Goal: Register for event/course

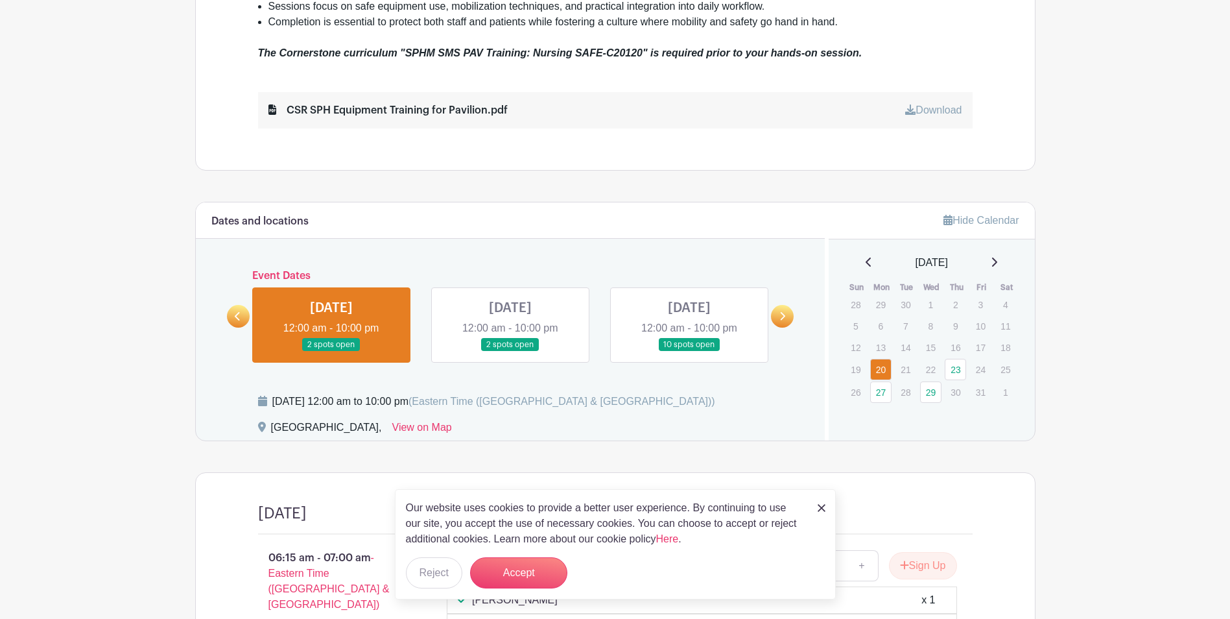
scroll to position [655, 0]
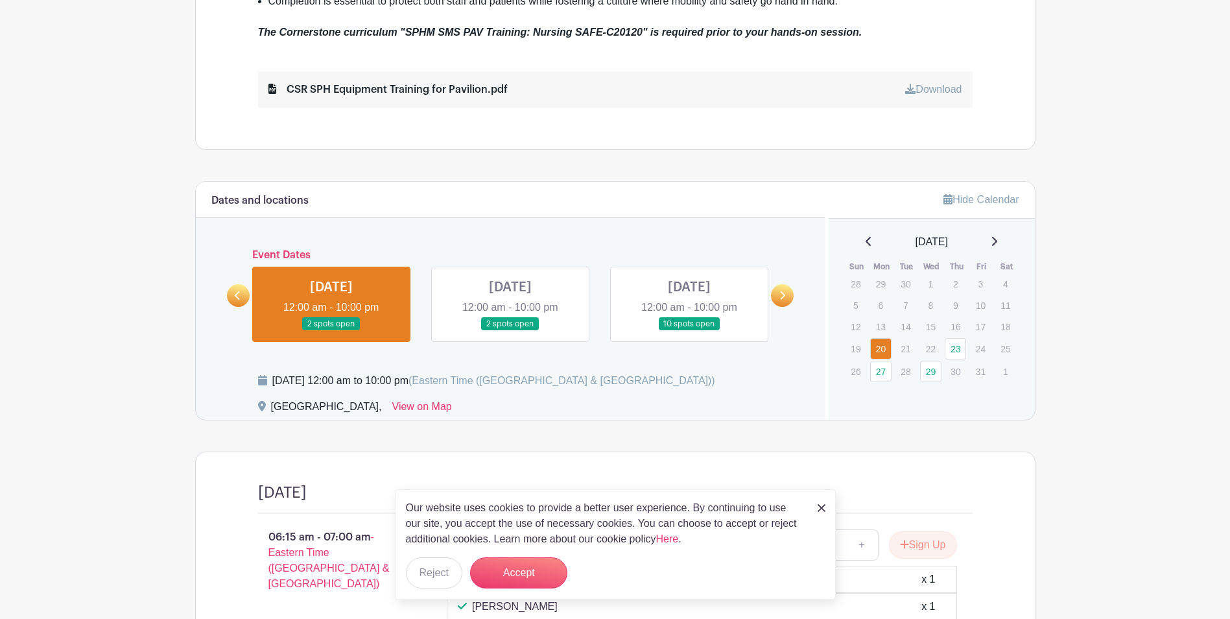
click at [776, 294] on link at bounding box center [782, 295] width 23 height 23
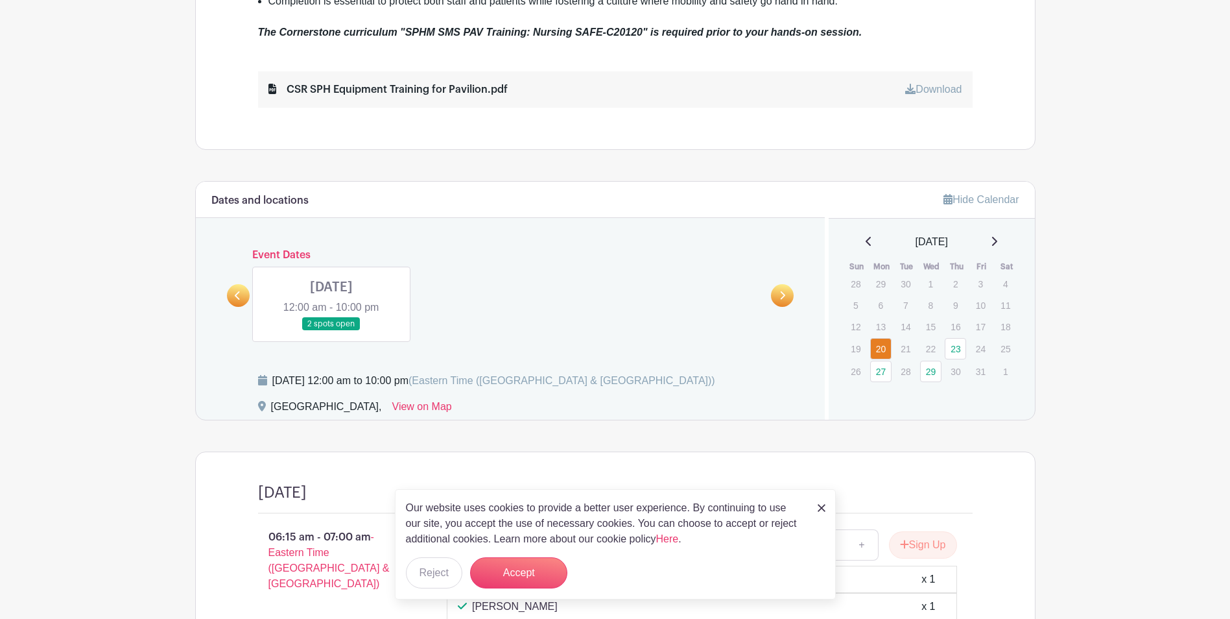
drag, startPoint x: 248, startPoint y: 296, endPoint x: 246, endPoint y: 305, distance: 9.9
click at [246, 296] on link at bounding box center [238, 295] width 23 height 23
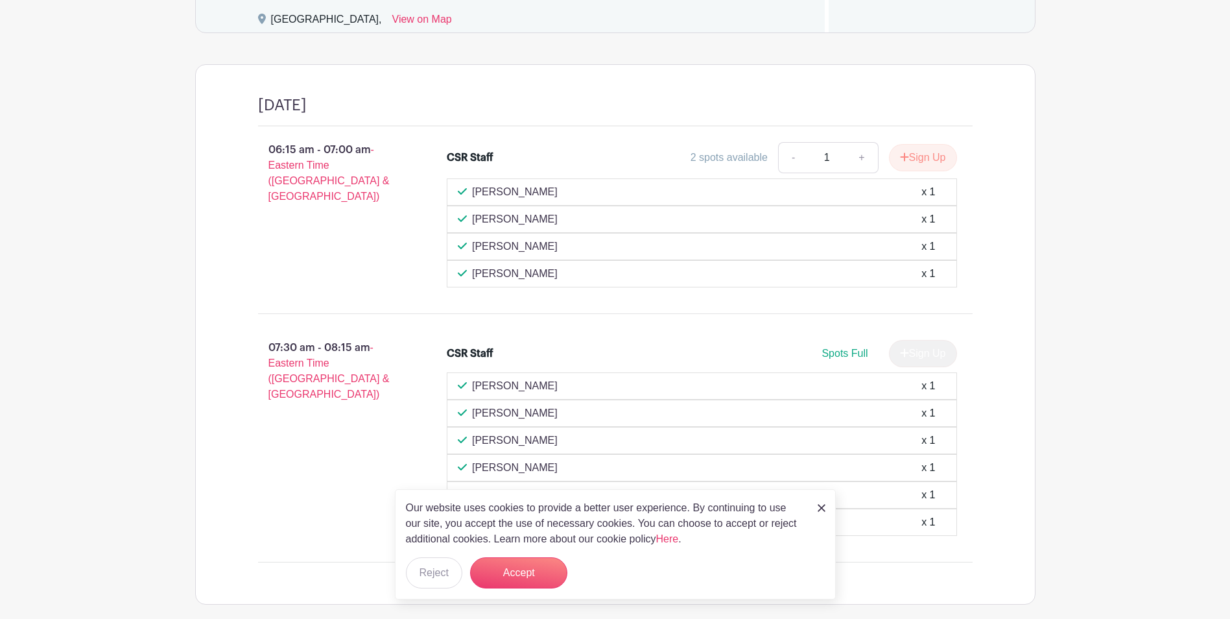
scroll to position [979, 0]
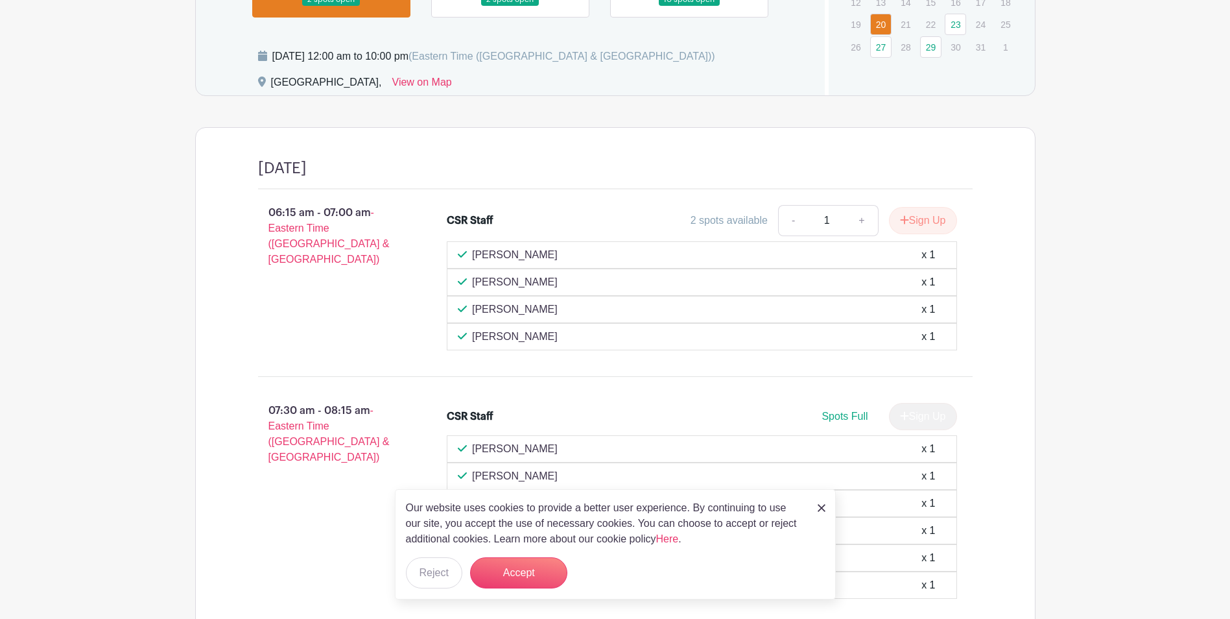
click at [283, 213] on p "06:15 am - 07:00 am - Eastern Time ([GEOGRAPHIC_DATA] & [GEOGRAPHIC_DATA])" at bounding box center [331, 236] width 189 height 73
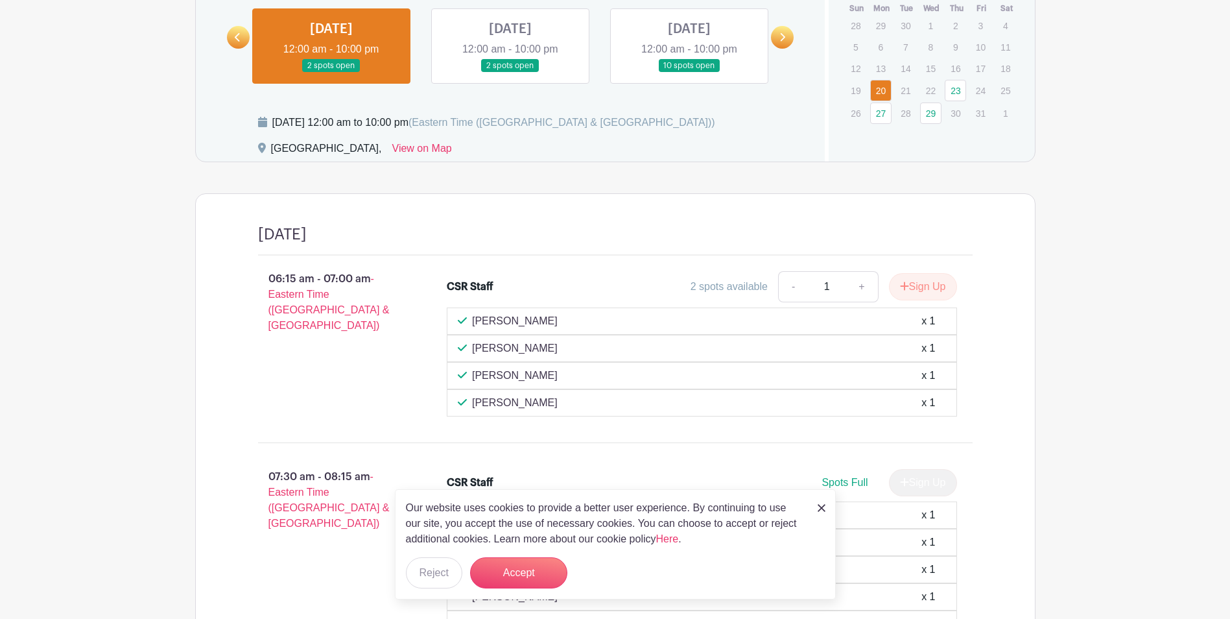
scroll to position [720, 0]
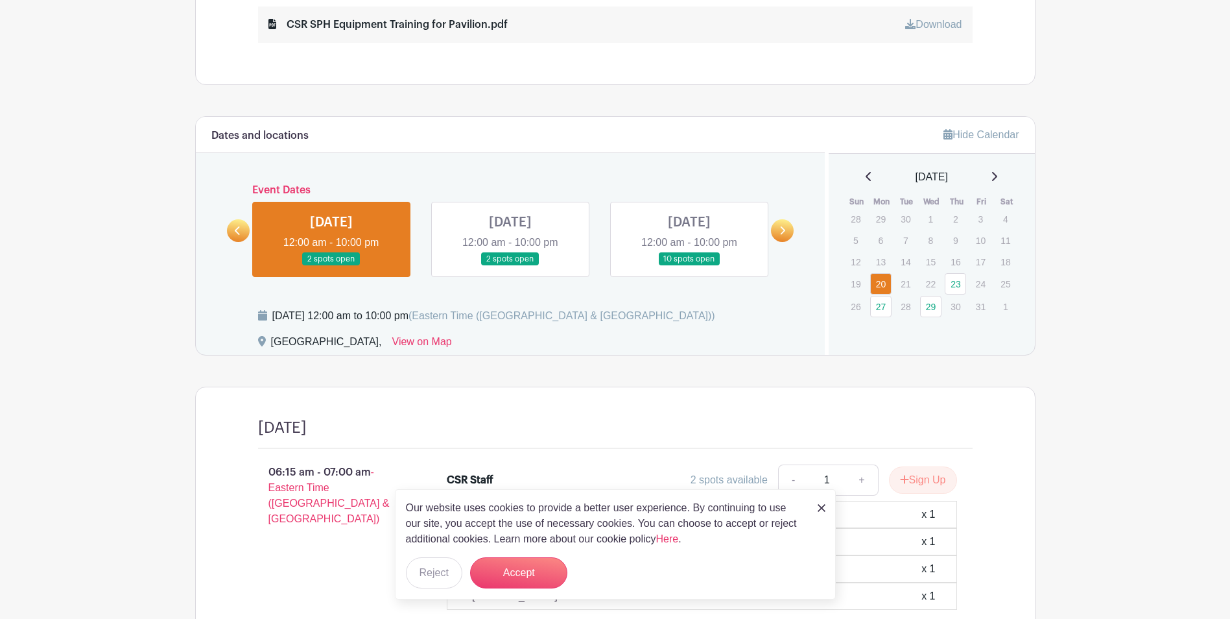
click at [331, 266] on link at bounding box center [331, 266] width 0 height 0
click at [510, 266] on link at bounding box center [510, 266] width 0 height 0
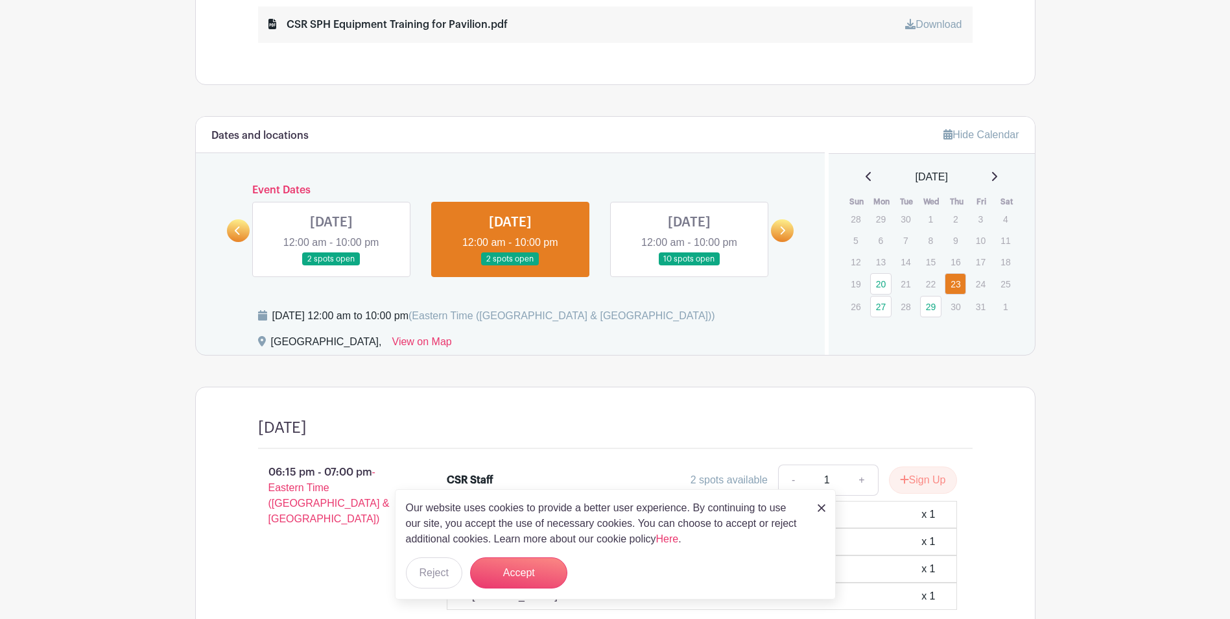
click at [510, 266] on link at bounding box center [510, 266] width 0 height 0
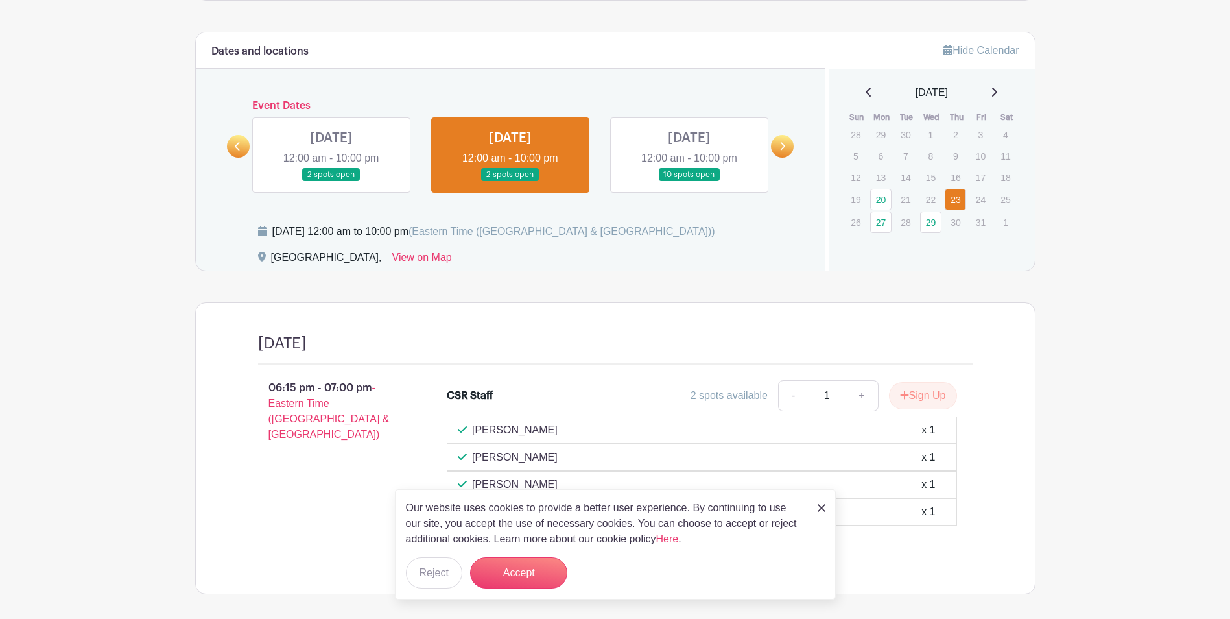
scroll to position [861, 0]
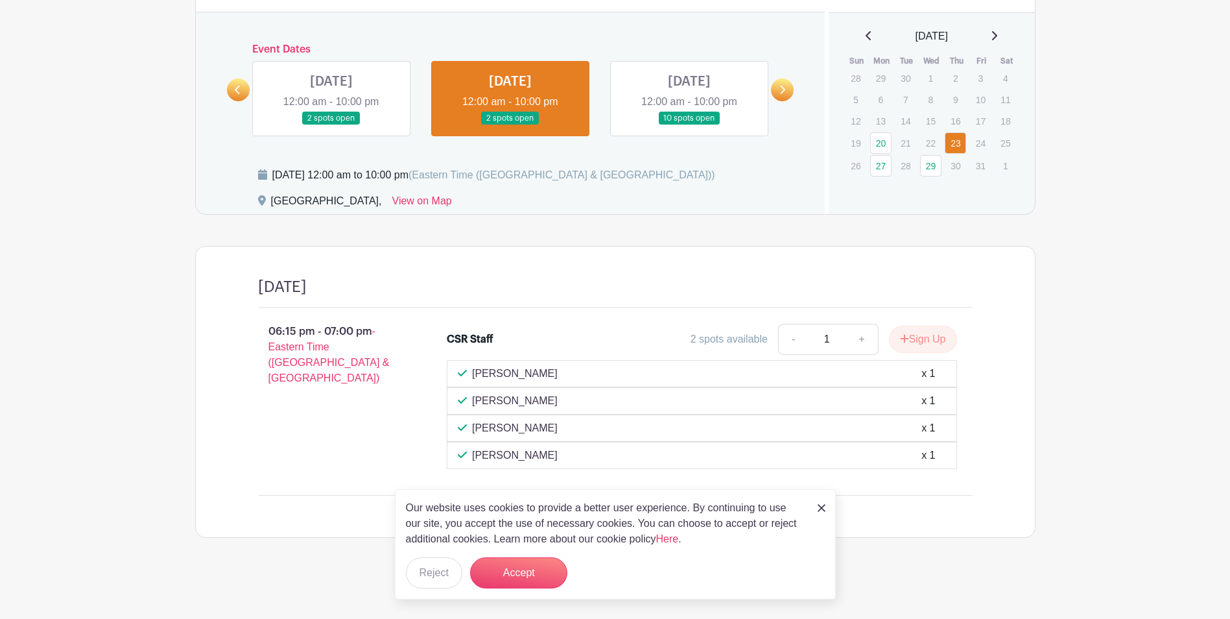
click at [689, 125] on link at bounding box center [689, 125] width 0 height 0
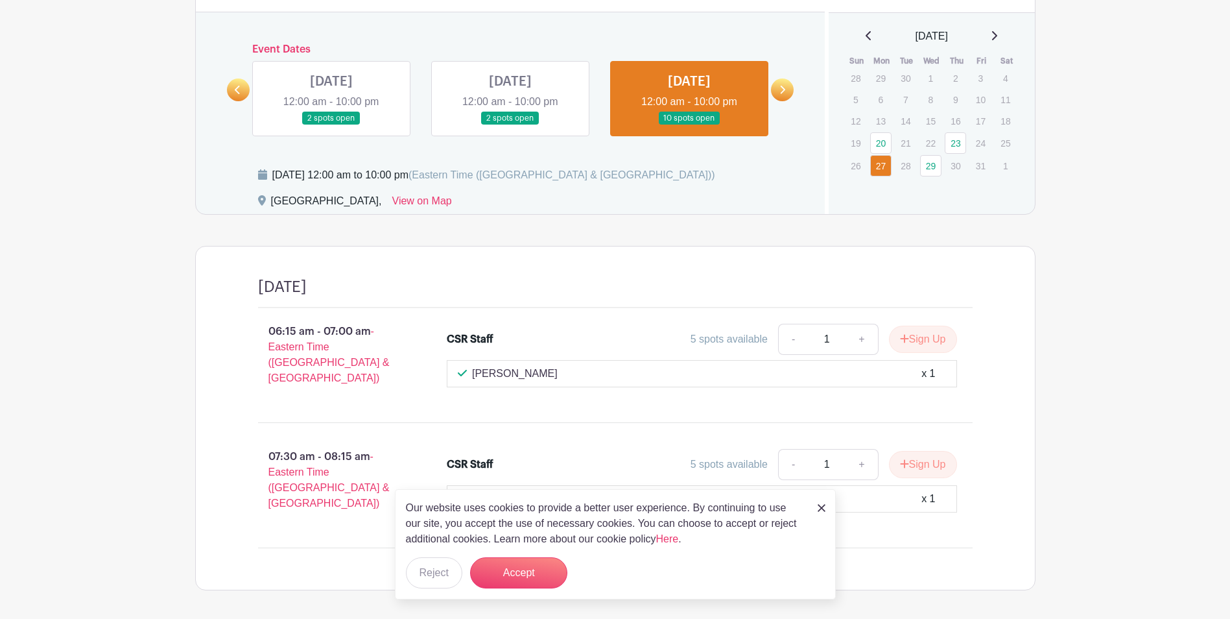
scroll to position [895, 0]
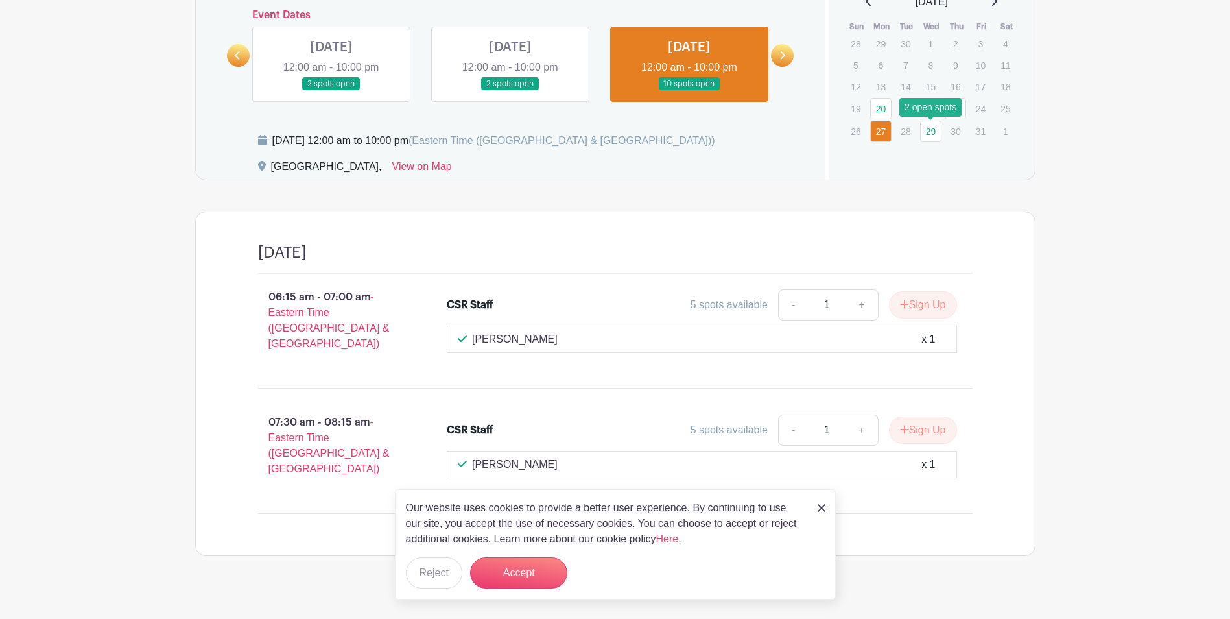
click at [924, 132] on link "29" at bounding box center [930, 131] width 21 height 21
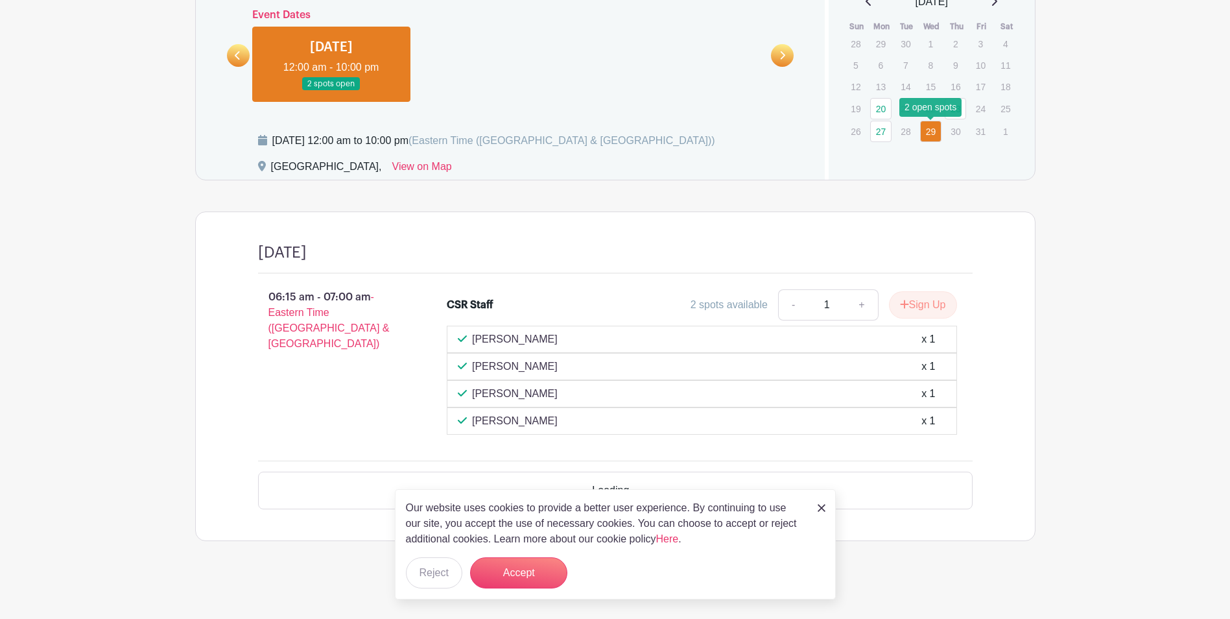
scroll to position [861, 0]
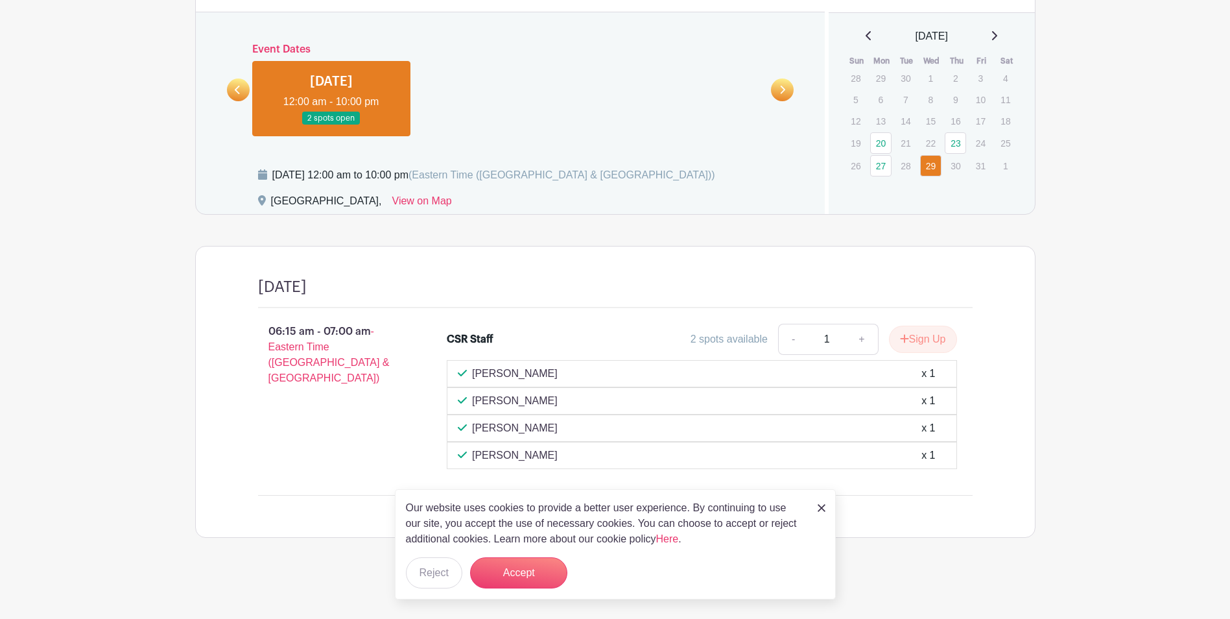
click at [994, 34] on div "[DATE]" at bounding box center [931, 37] width 175 height 16
click at [879, 169] on link "27" at bounding box center [880, 165] width 21 height 21
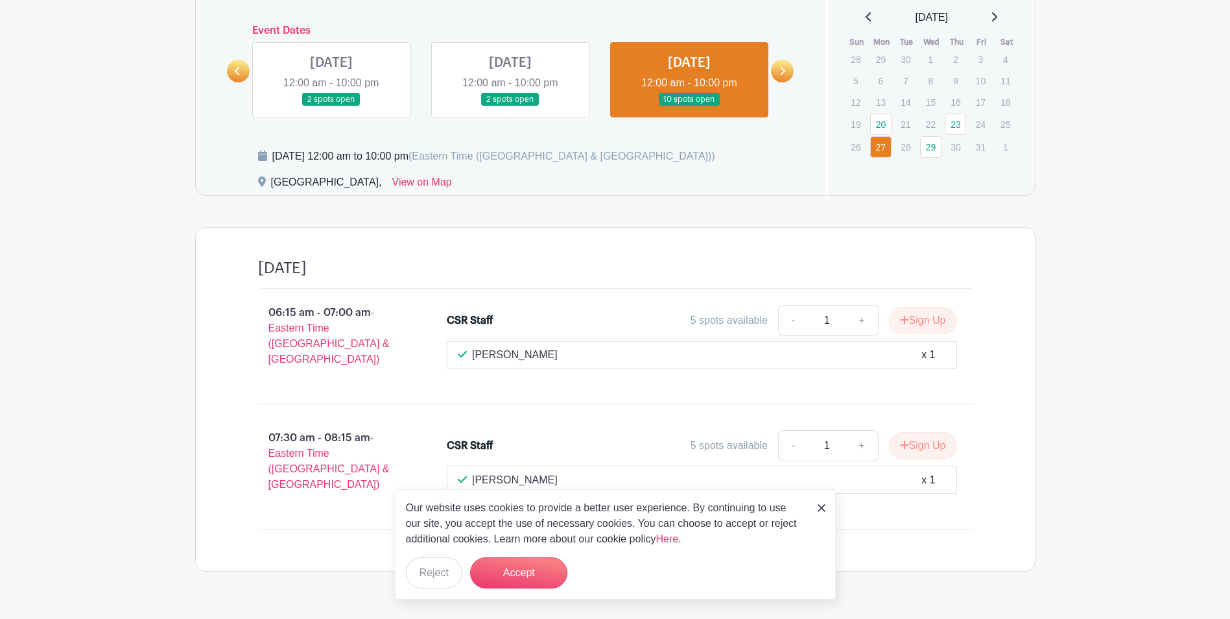
scroll to position [895, 0]
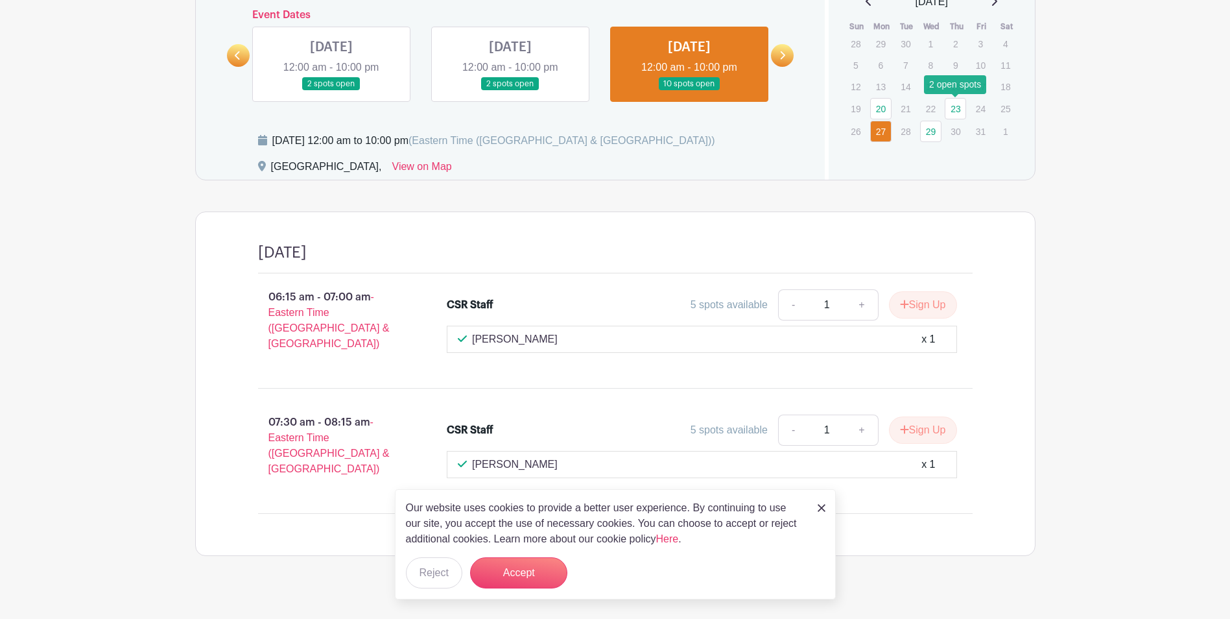
click at [962, 111] on link "23" at bounding box center [955, 108] width 21 height 21
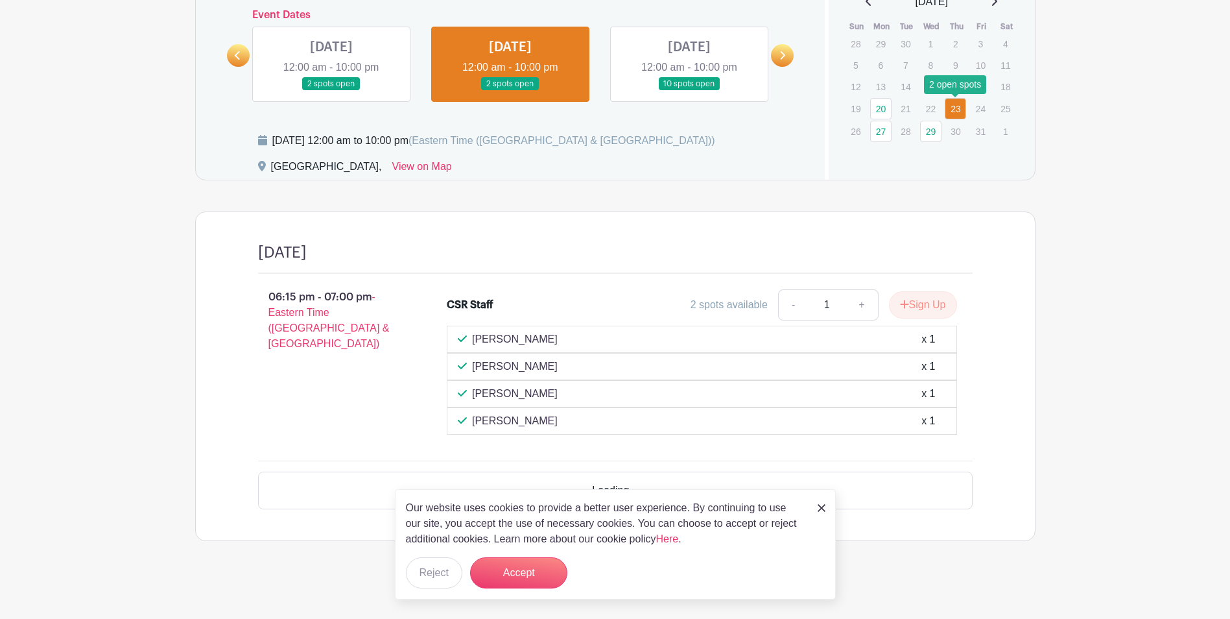
scroll to position [861, 0]
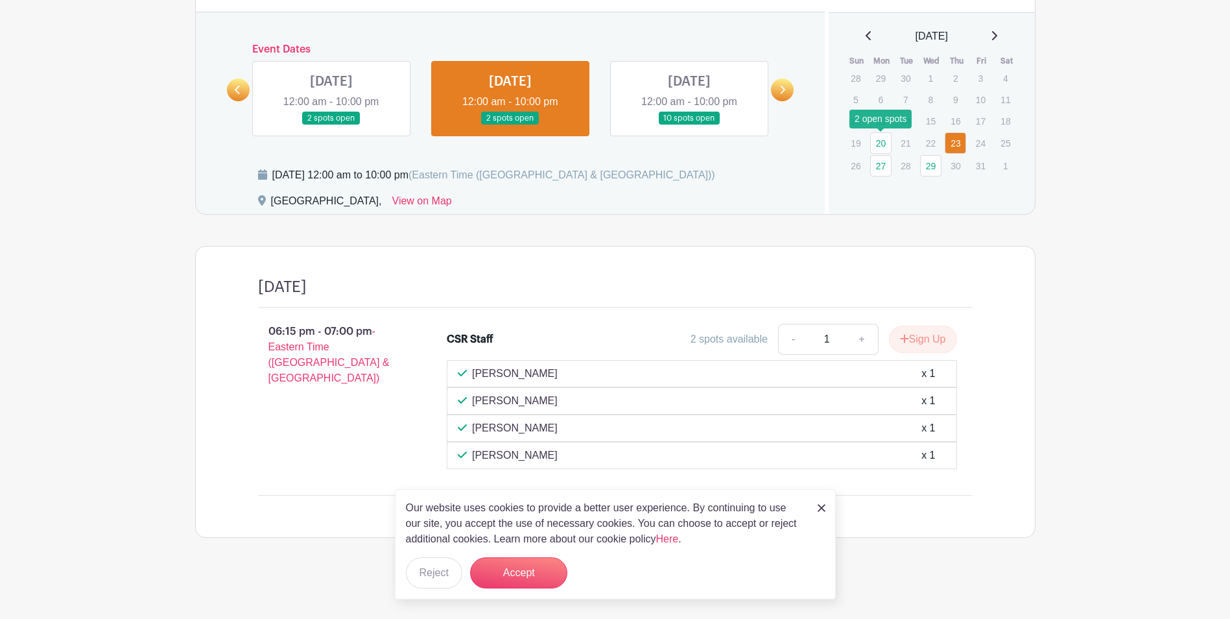
click at [876, 135] on link "20" at bounding box center [880, 142] width 21 height 21
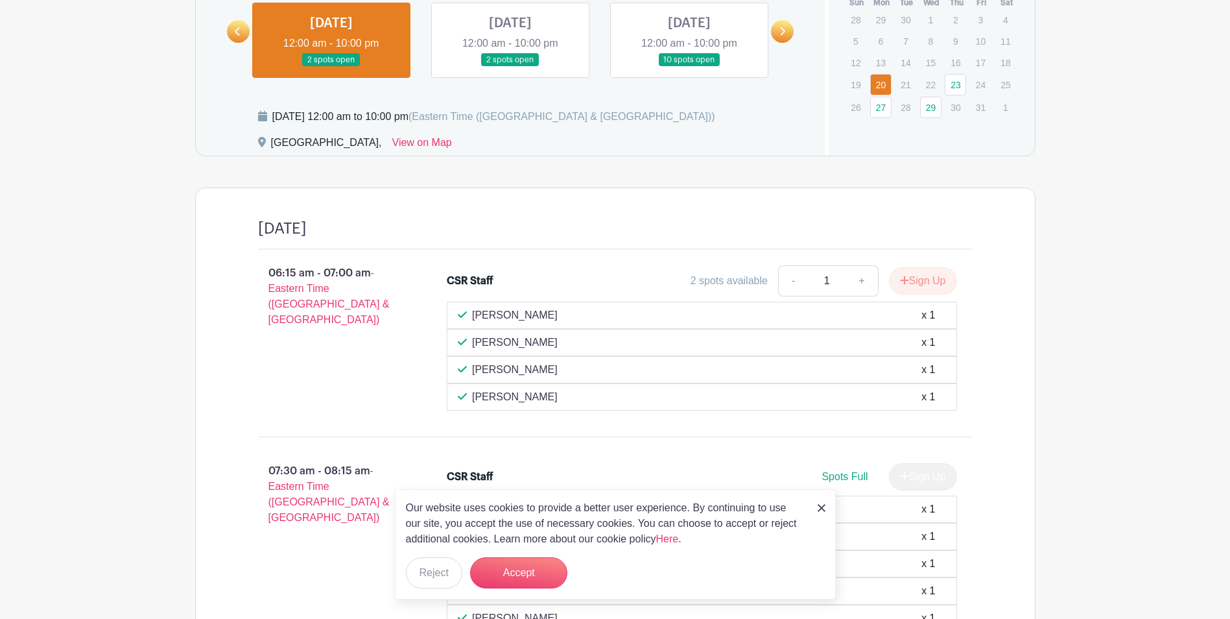
scroll to position [915, 0]
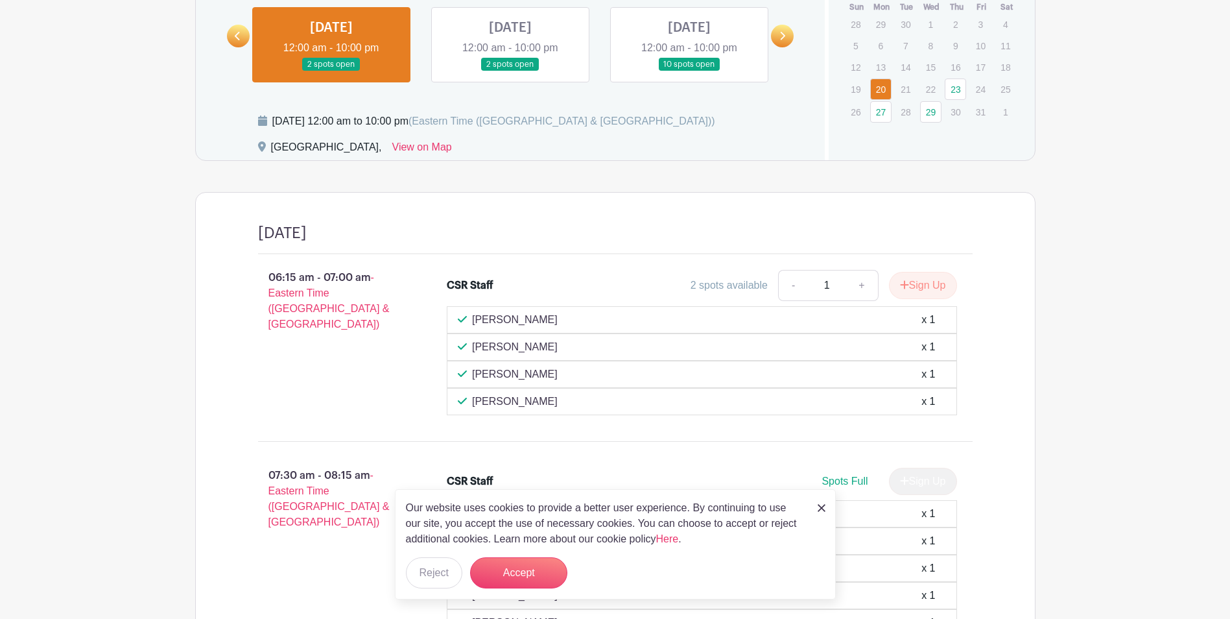
click at [510, 71] on link at bounding box center [510, 71] width 0 height 0
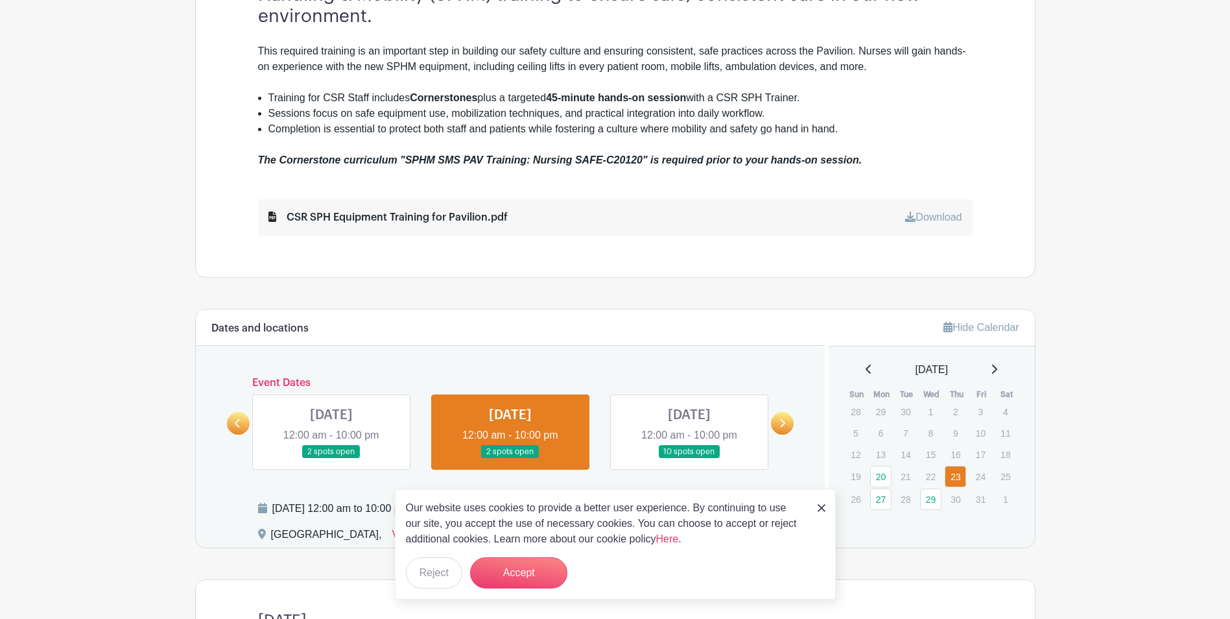
scroll to position [861, 0]
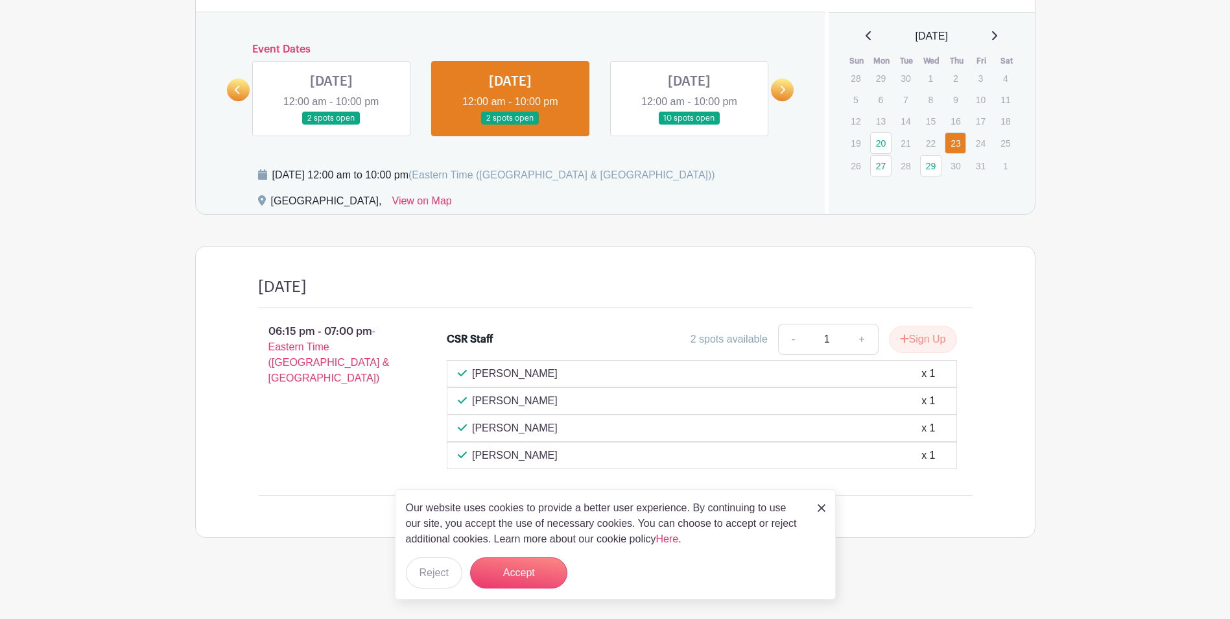
click at [791, 84] on link at bounding box center [782, 89] width 23 height 23
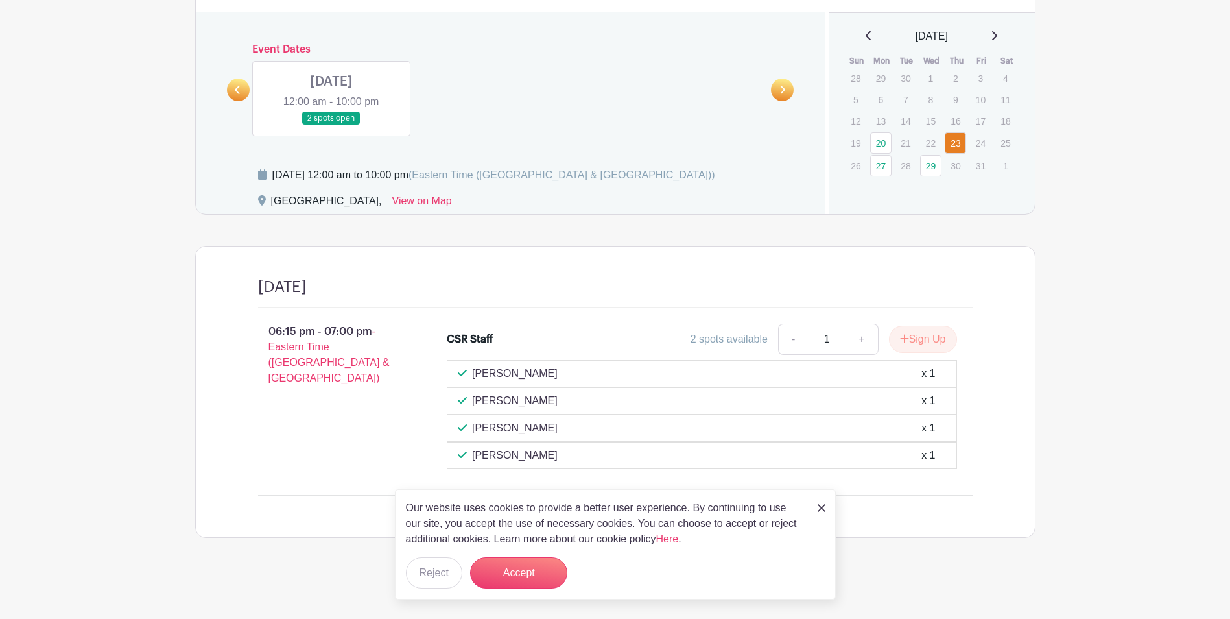
click at [331, 125] on link at bounding box center [331, 125] width 0 height 0
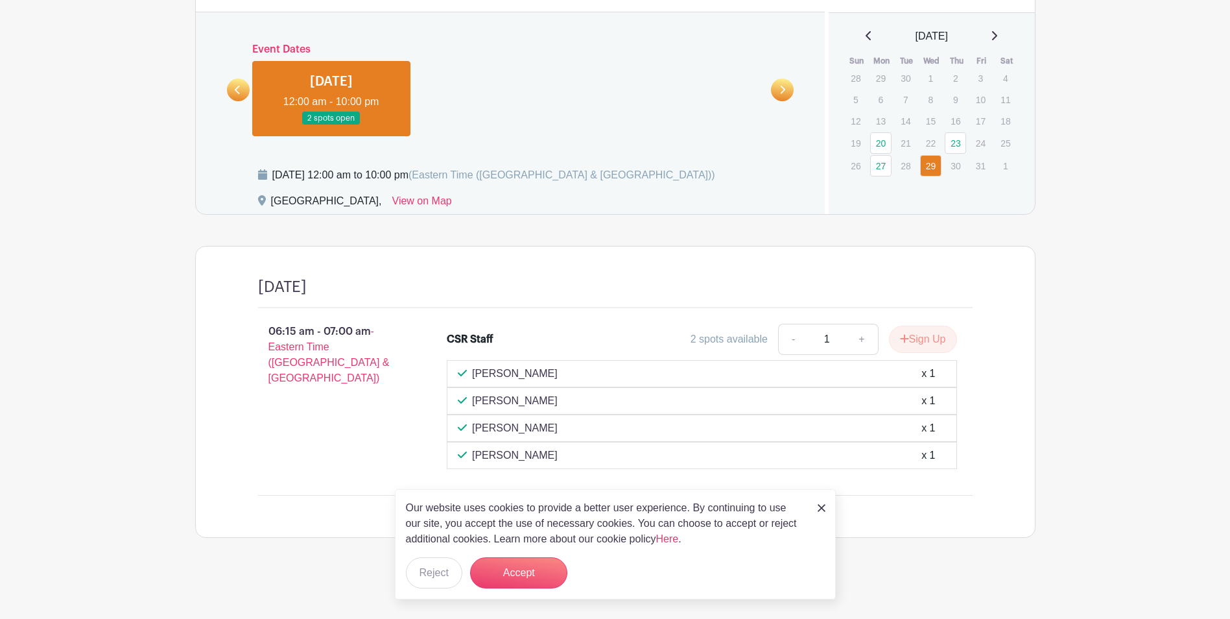
click at [230, 88] on link at bounding box center [238, 89] width 23 height 23
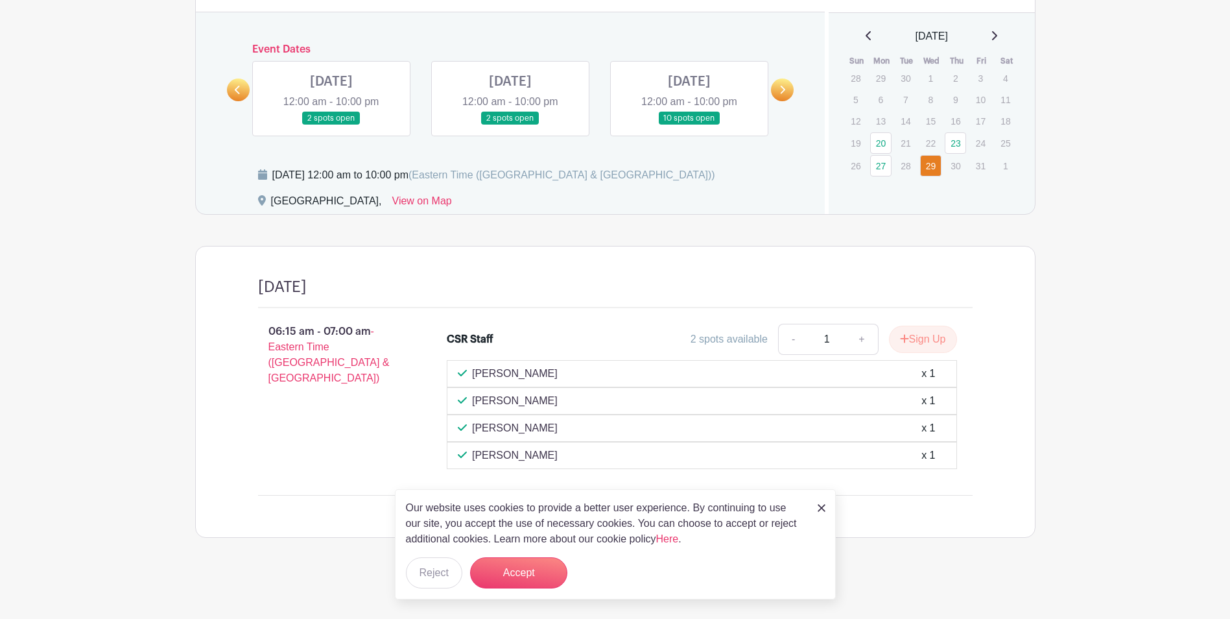
click at [689, 125] on link at bounding box center [689, 125] width 0 height 0
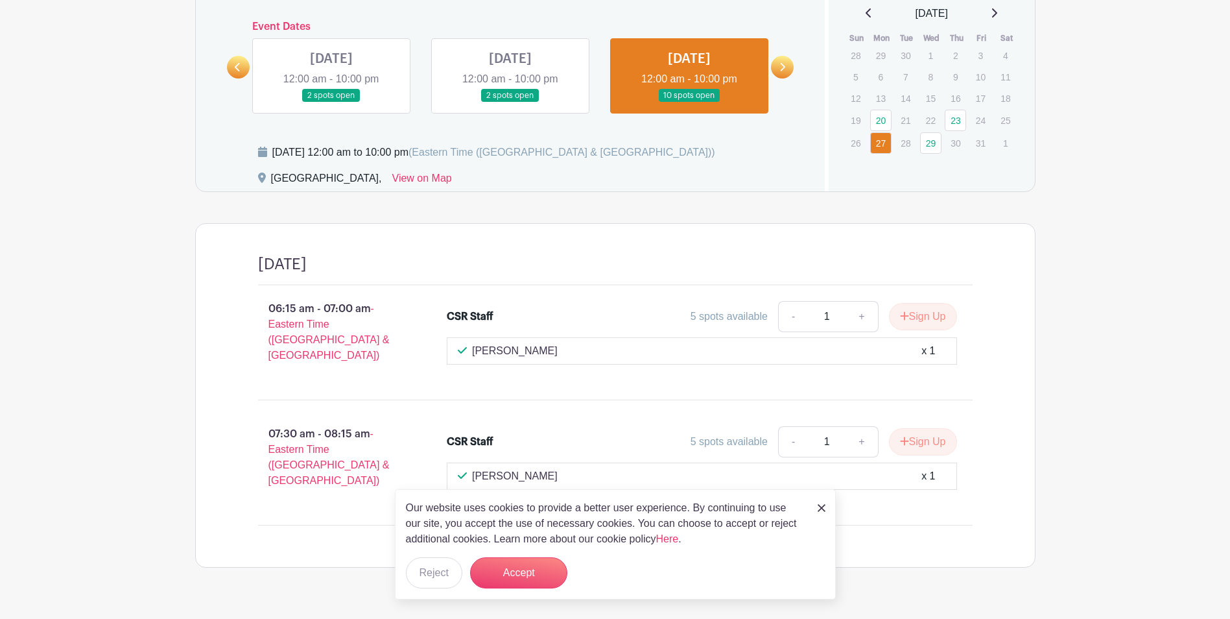
scroll to position [895, 0]
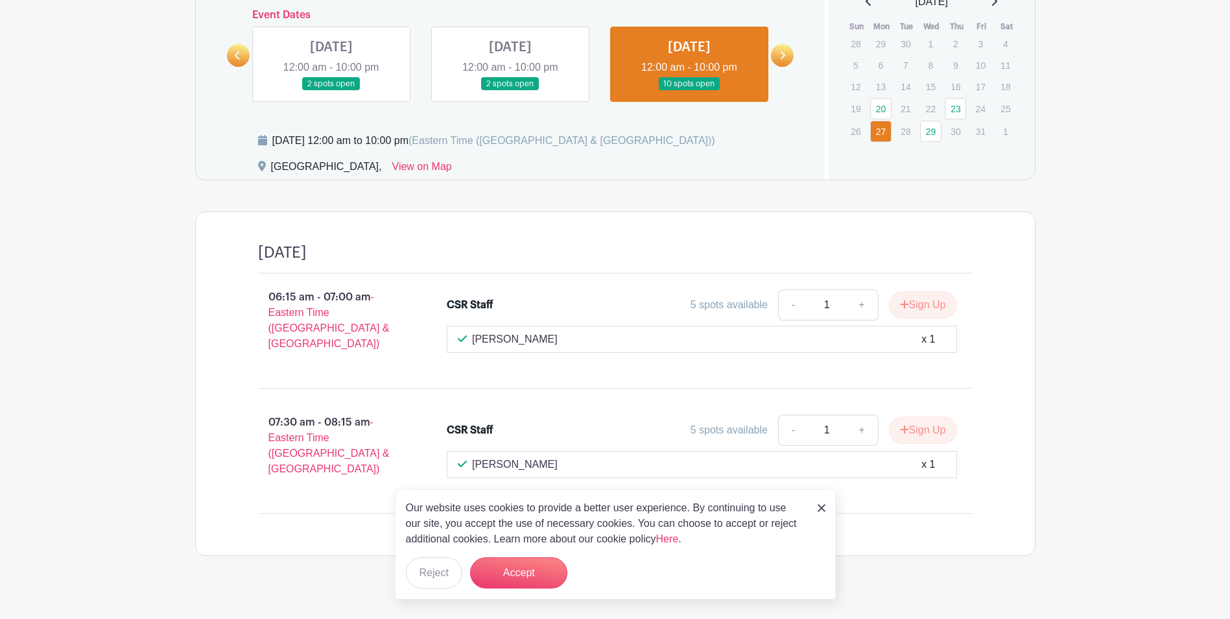
click at [822, 501] on link at bounding box center [822, 507] width 8 height 16
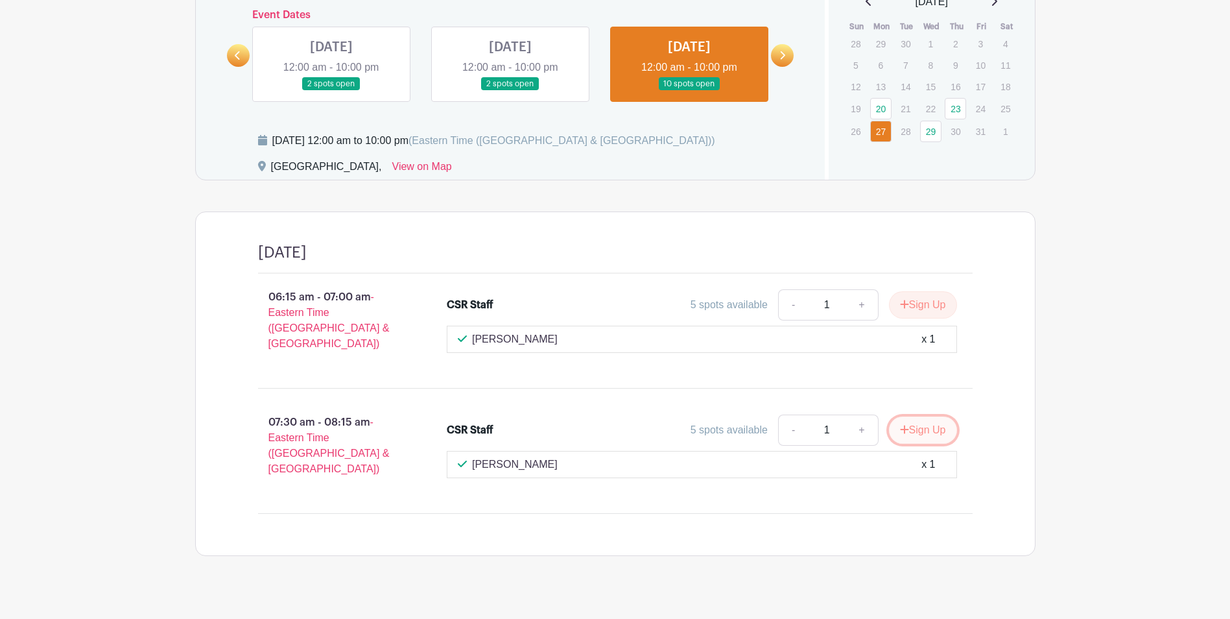
click at [902, 425] on icon "submit" at bounding box center [904, 429] width 8 height 8
